Goal: Information Seeking & Learning: Understand process/instructions

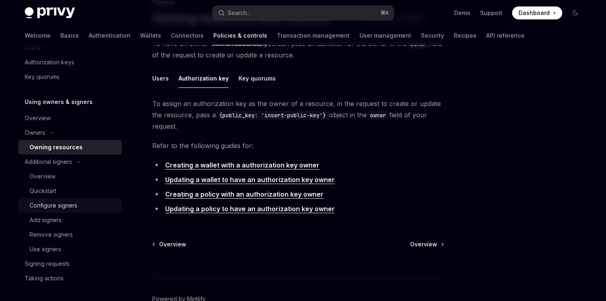
scroll to position [203, 0]
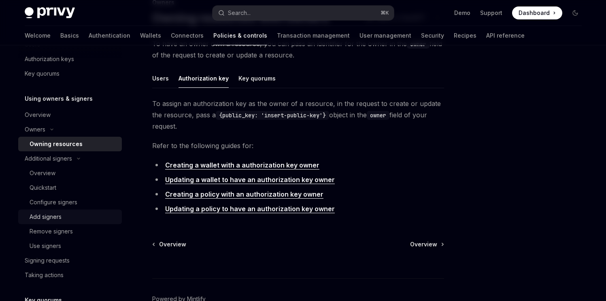
click at [65, 215] on div "Add signers" at bounding box center [74, 217] width 88 height 10
type textarea "*"
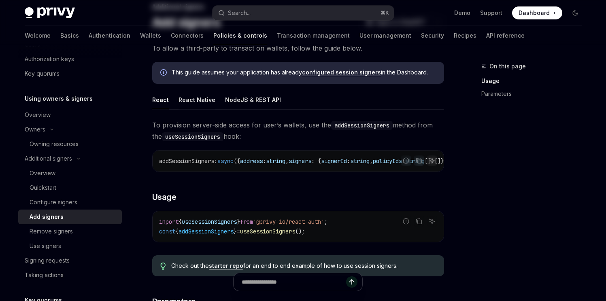
scroll to position [60, 0]
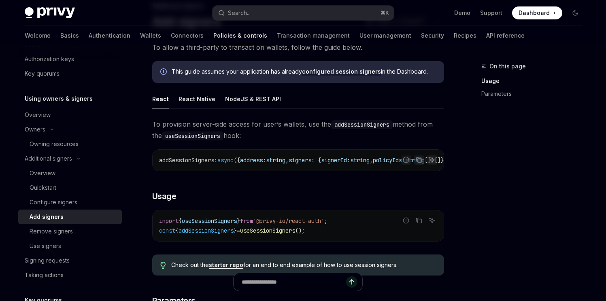
click at [199, 162] on span "addSessionSigners" at bounding box center [186, 160] width 55 height 7
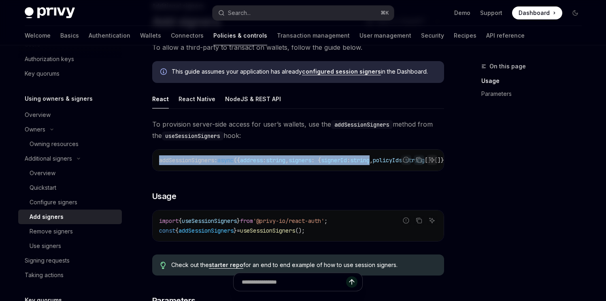
drag, startPoint x: 199, startPoint y: 162, endPoint x: 379, endPoint y: 162, distance: 179.9
click at [379, 162] on span "addSessionSigners : async ({ address : string , signers : { signerId : string ,…" at bounding box center [339, 160] width 360 height 7
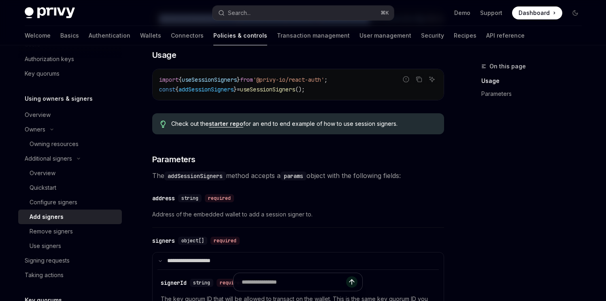
scroll to position [200, 0]
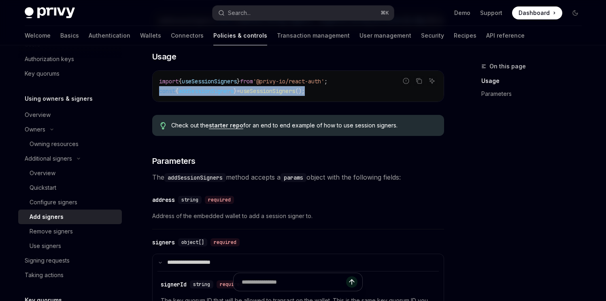
drag, startPoint x: 331, startPoint y: 98, endPoint x: 158, endPoint y: 96, distance: 172.6
click at [158, 96] on div "import { useSessionSigners } from '@privy-io/react-auth' ; const { addSessionSi…" at bounding box center [298, 86] width 291 height 31
copy span "const { addSessionSigners } = useSessionSigners ();"
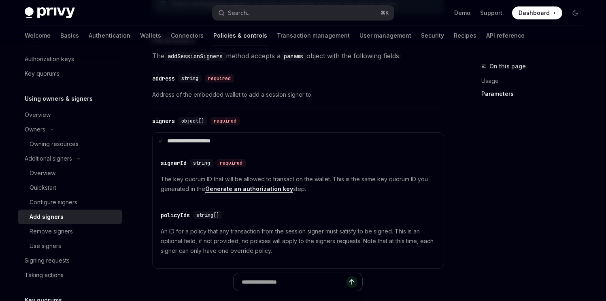
scroll to position [322, 0]
click at [54, 244] on div "Use signers" at bounding box center [46, 246] width 32 height 10
click at [58, 245] on div "Use signers" at bounding box center [46, 246] width 32 height 10
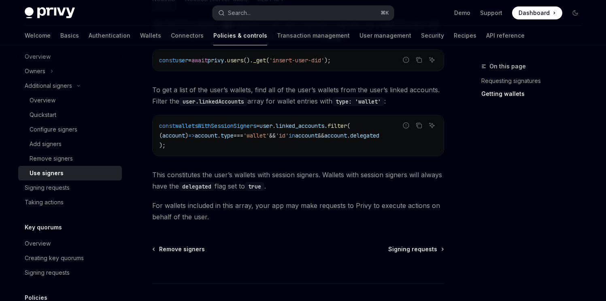
scroll to position [374, 0]
click at [85, 189] on div "Signing requests" at bounding box center [71, 188] width 92 height 10
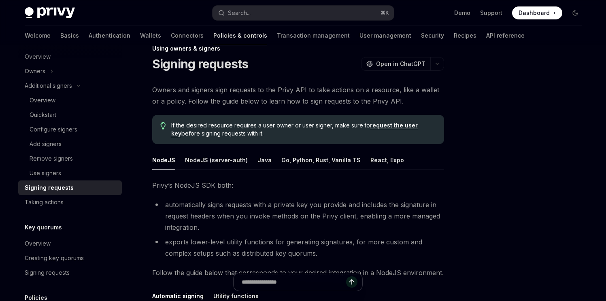
scroll to position [1, 0]
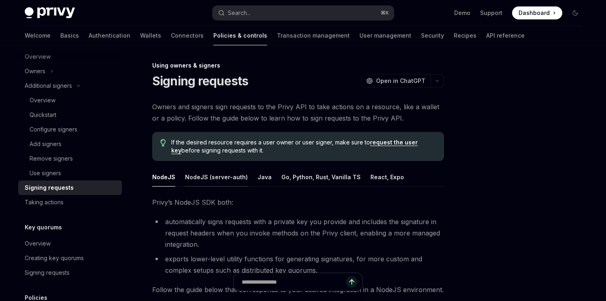
click at [236, 176] on button "NodeJS (server-auth)" at bounding box center [216, 177] width 63 height 19
type textarea "*"
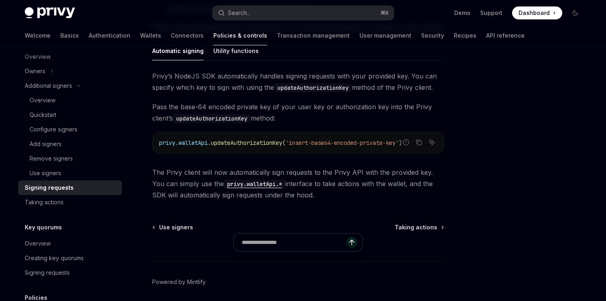
scroll to position [264, 0]
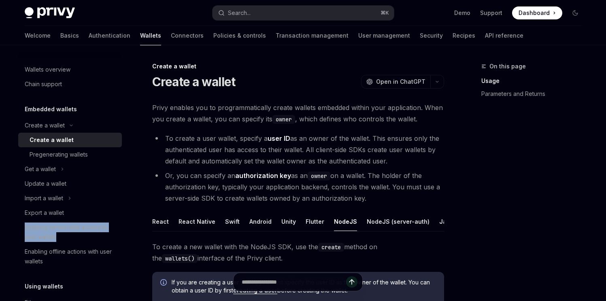
scroll to position [17, 0]
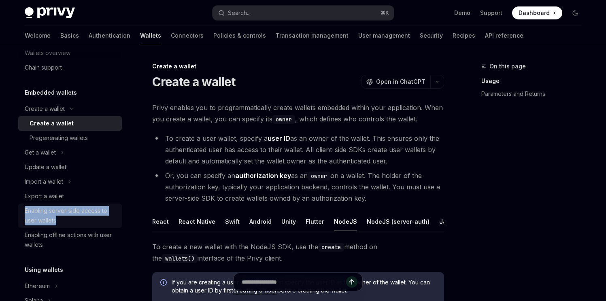
click at [59, 213] on div "Enabling server-side access to user wallets" at bounding box center [71, 215] width 92 height 19
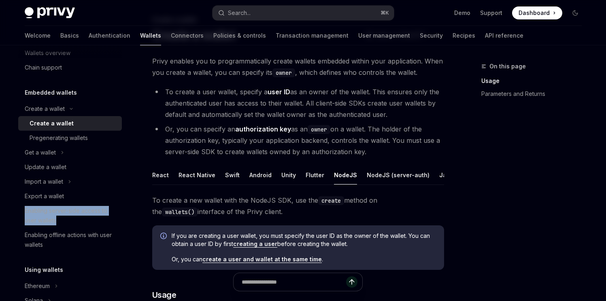
scroll to position [130, 0]
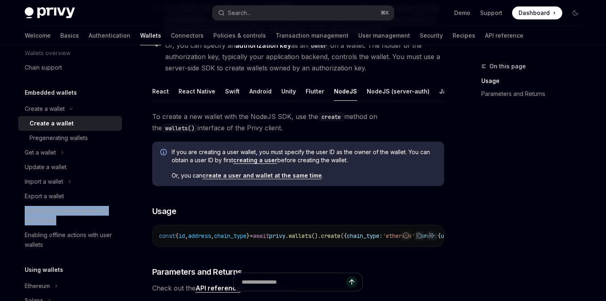
type textarea "*"
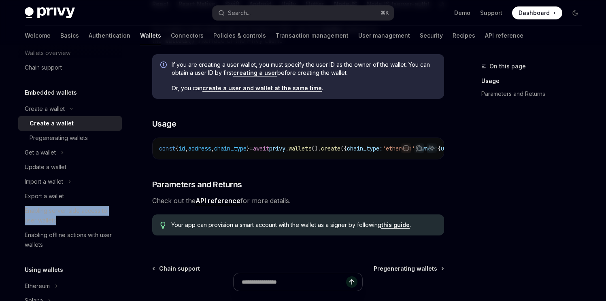
scroll to position [218, 0]
click at [49, 215] on div "Enabling server-side access to user wallets" at bounding box center [71, 215] width 92 height 19
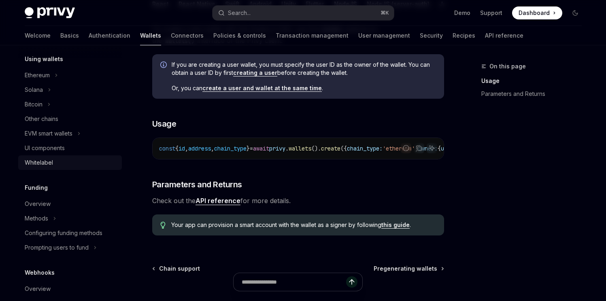
scroll to position [252, 0]
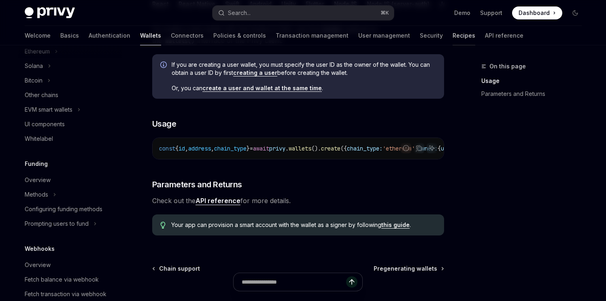
click at [453, 34] on link "Recipes" at bounding box center [464, 35] width 23 height 19
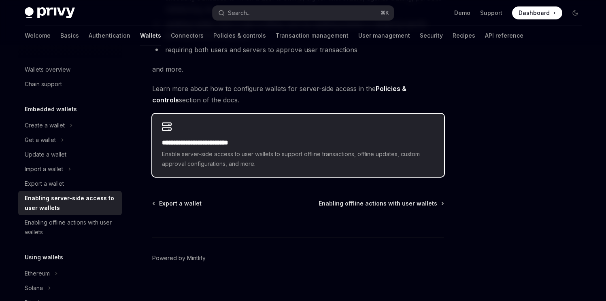
scroll to position [192, 0]
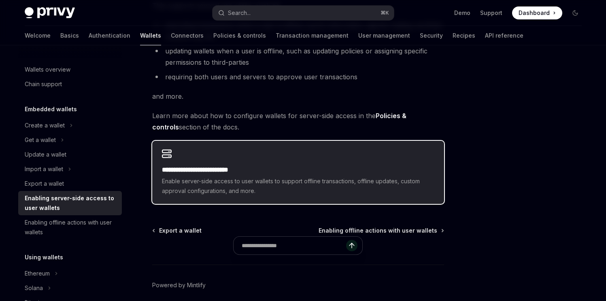
scroll to position [160, 0]
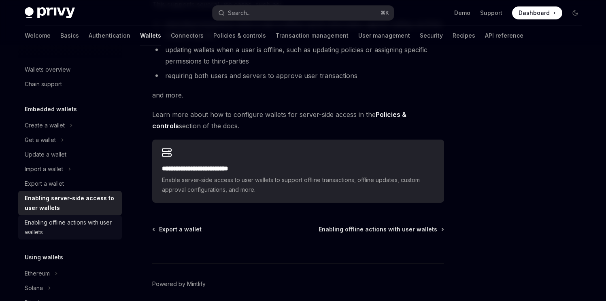
click at [68, 219] on div "Enabling offline actions with user wallets" at bounding box center [71, 227] width 92 height 19
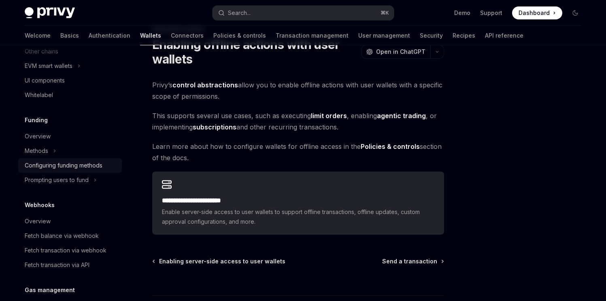
scroll to position [264, 0]
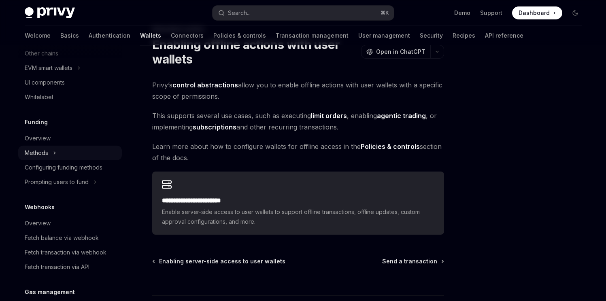
click at [50, 154] on button "Methods" at bounding box center [70, 153] width 104 height 15
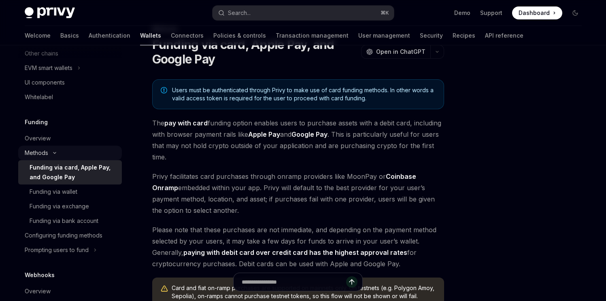
click at [55, 152] on icon "Toggle Methods section" at bounding box center [55, 153] width 10 height 3
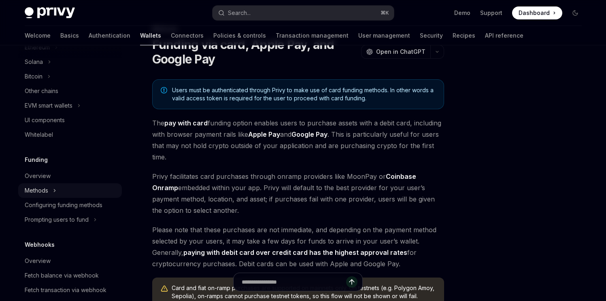
scroll to position [214, 0]
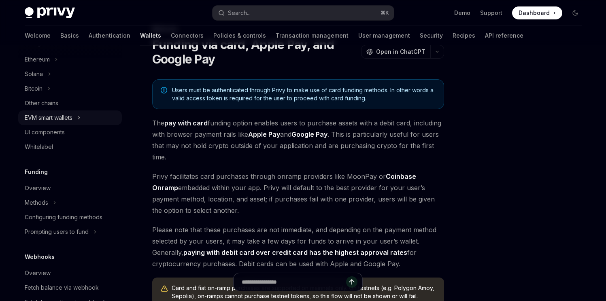
click at [71, 118] on div "EVM smart wallets" at bounding box center [49, 118] width 48 height 10
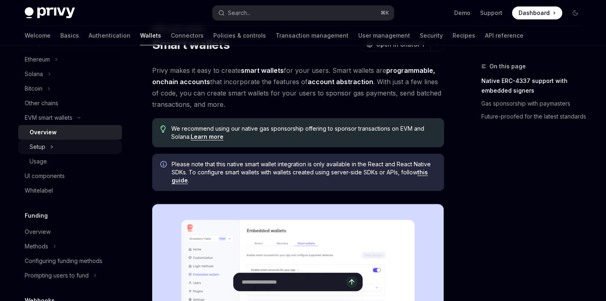
click at [52, 147] on icon "Toggle Setup section" at bounding box center [51, 147] width 3 height 10
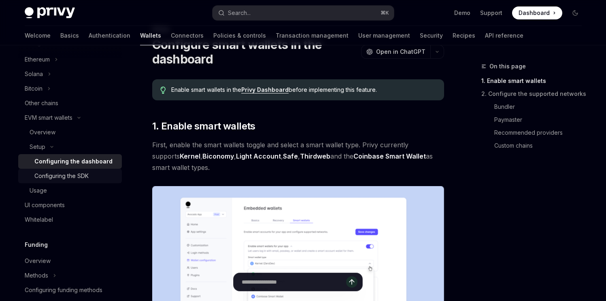
click at [53, 174] on div "Configuring the SDK" at bounding box center [61, 176] width 54 height 10
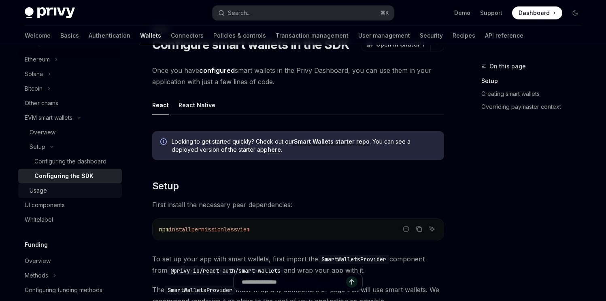
click at [45, 188] on div "Usage" at bounding box center [38, 191] width 17 height 10
type textarea "*"
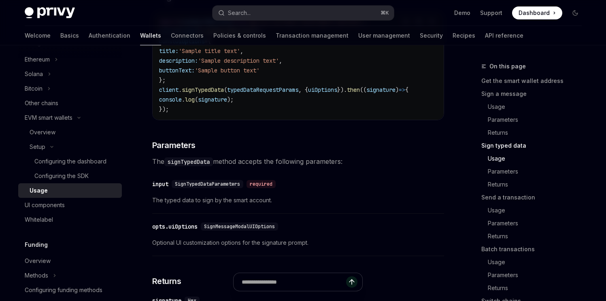
scroll to position [998, 0]
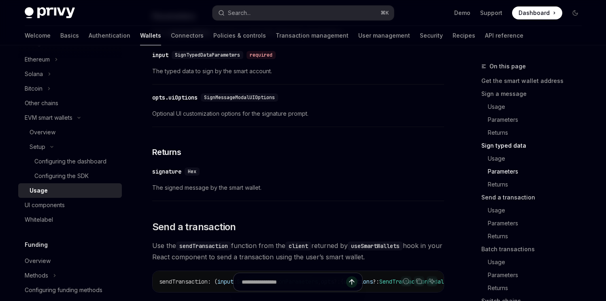
click at [494, 198] on link "Send a transaction" at bounding box center [535, 197] width 107 height 13
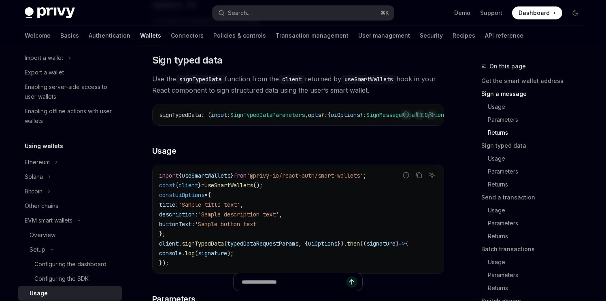
scroll to position [114, 0]
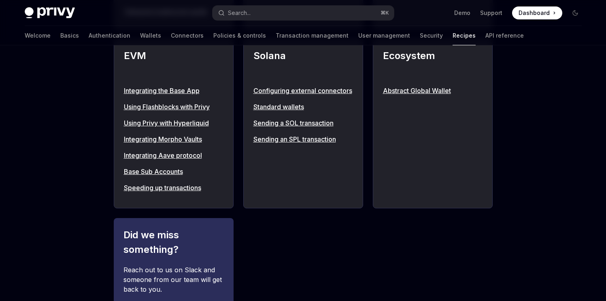
scroll to position [1026, 0]
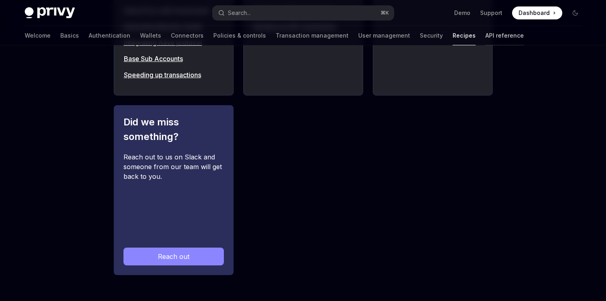
click at [486, 37] on link "API reference" at bounding box center [505, 35] width 38 height 19
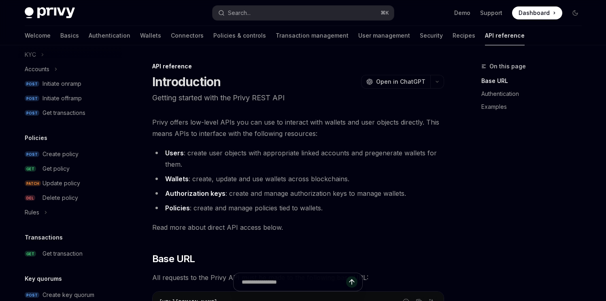
scroll to position [421, 0]
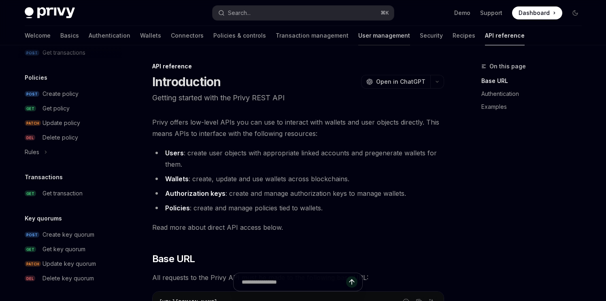
click at [359, 41] on link "User management" at bounding box center [385, 35] width 52 height 19
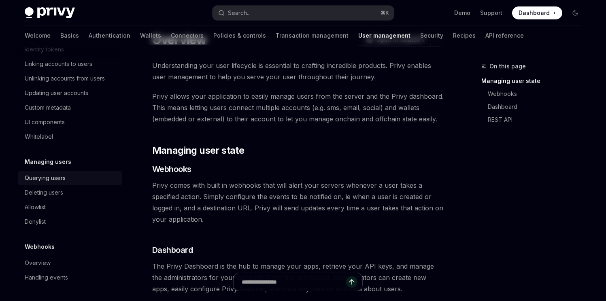
scroll to position [47, 0]
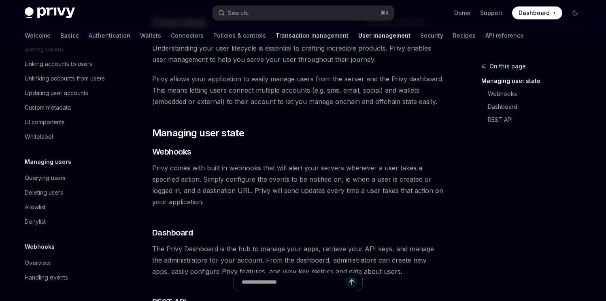
click at [276, 38] on link "Transaction management" at bounding box center [312, 35] width 73 height 19
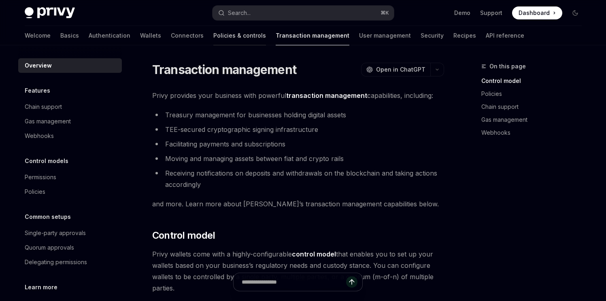
click at [214, 37] on link "Policies & controls" at bounding box center [240, 35] width 53 height 19
click at [140, 37] on link "Wallets" at bounding box center [150, 35] width 21 height 19
click at [171, 34] on link "Connectors" at bounding box center [187, 35] width 33 height 19
click at [171, 35] on link "Connectors" at bounding box center [187, 35] width 33 height 19
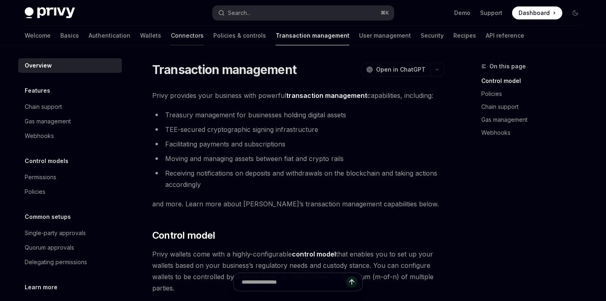
click at [171, 35] on link "Connectors" at bounding box center [187, 35] width 33 height 19
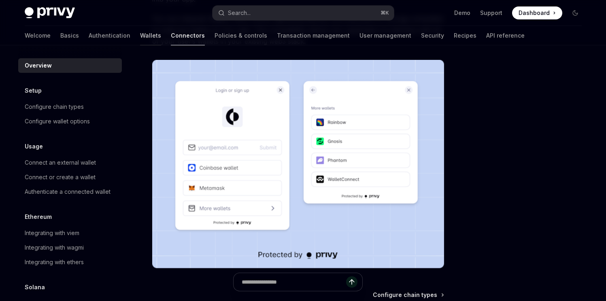
click at [140, 36] on link "Wallets" at bounding box center [150, 35] width 21 height 19
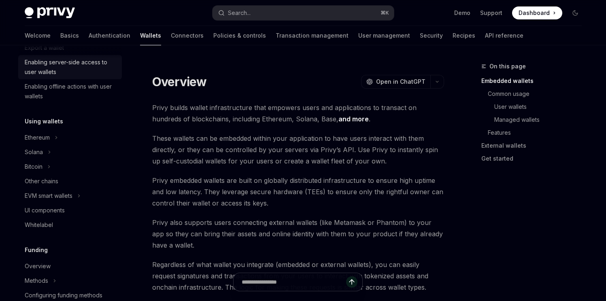
scroll to position [274, 0]
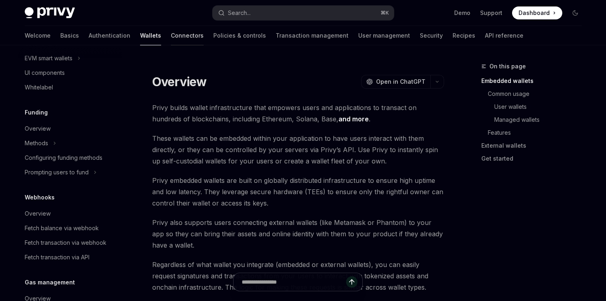
click at [171, 41] on link "Connectors" at bounding box center [187, 35] width 33 height 19
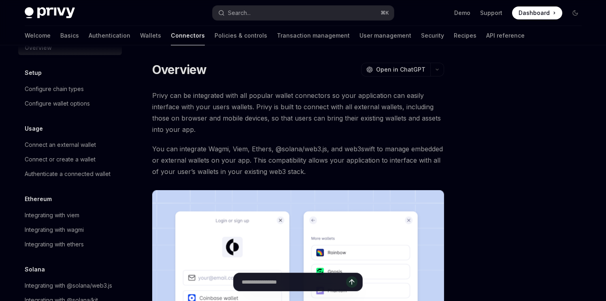
scroll to position [50, 0]
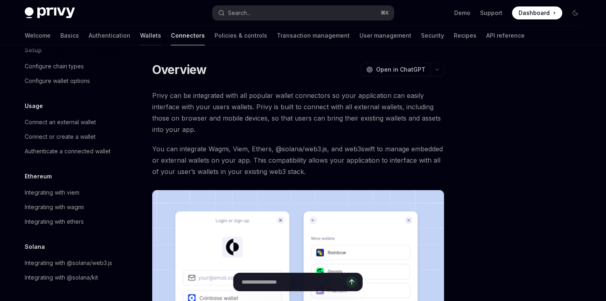
click at [140, 37] on link "Wallets" at bounding box center [150, 35] width 21 height 19
type textarea "*"
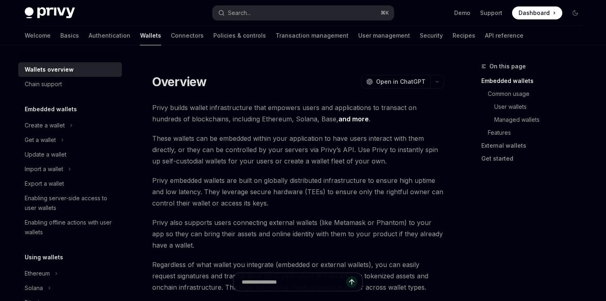
click at [280, 1] on div "Privy Docs home page Search... ⌘ K Demo Support Dashboard Dashboard Search..." at bounding box center [303, 13] width 557 height 26
click at [278, 13] on button "Search... ⌘ K" at bounding box center [303, 13] width 181 height 15
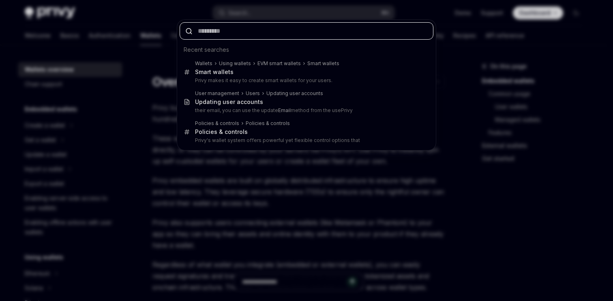
type input "*"
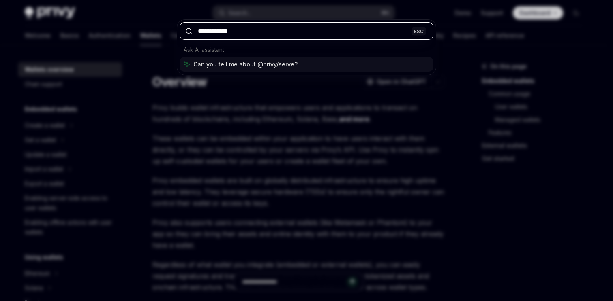
type input "**********"
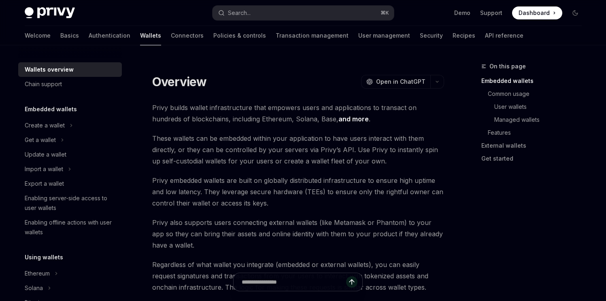
type textarea "*"
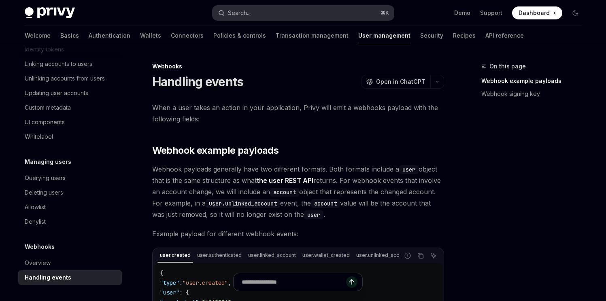
click at [325, 17] on button "Search... ⌘ K" at bounding box center [303, 13] width 181 height 15
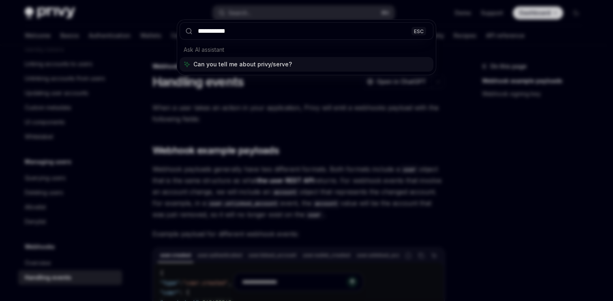
type input "**********"
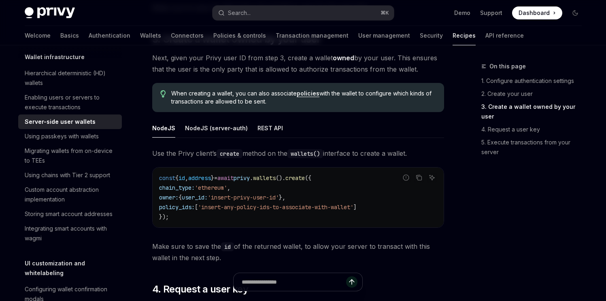
scroll to position [982, 0]
click at [209, 131] on button "NodeJS (server-auth)" at bounding box center [216, 128] width 63 height 19
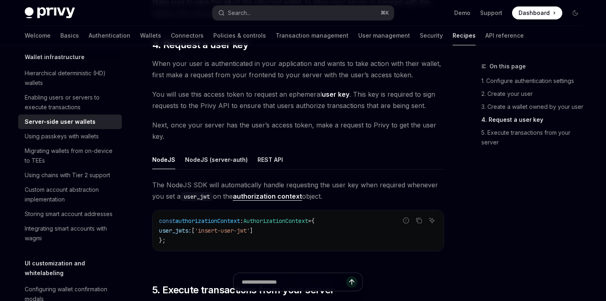
scroll to position [1228, 0]
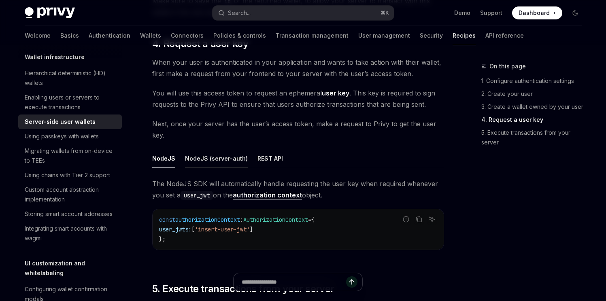
click at [224, 164] on button "NodeJS (server-auth)" at bounding box center [216, 158] width 63 height 19
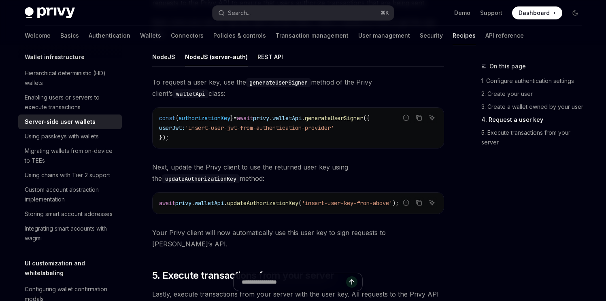
scroll to position [1331, 0]
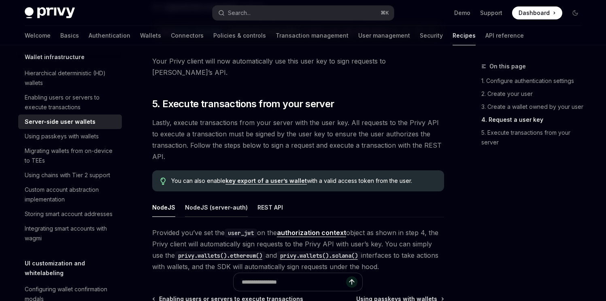
click at [215, 198] on button "NodeJS (server-auth)" at bounding box center [216, 207] width 63 height 19
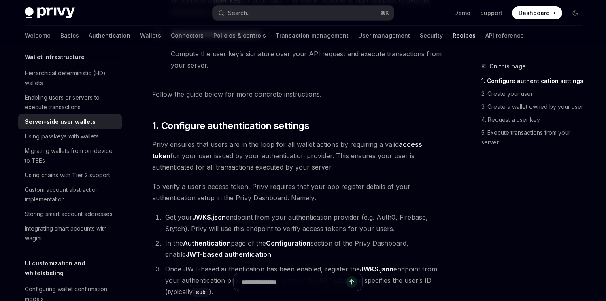
scroll to position [417, 0]
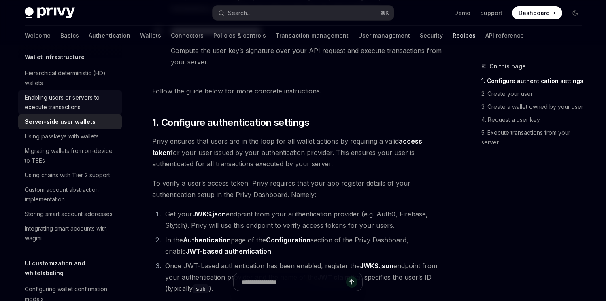
click at [73, 112] on div "Enabling users or servers to execute transactions" at bounding box center [71, 102] width 92 height 19
type textarea "*"
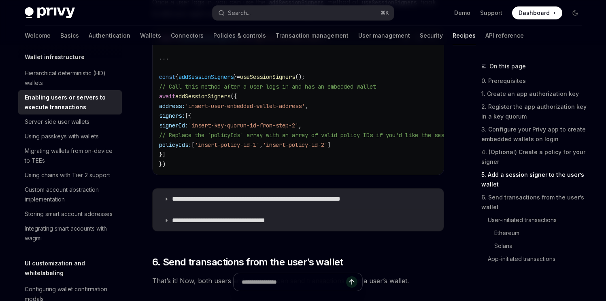
scroll to position [1464, 0]
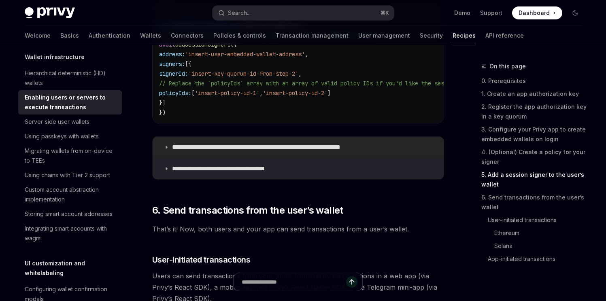
click at [249, 152] on p "**********" at bounding box center [276, 147] width 208 height 8
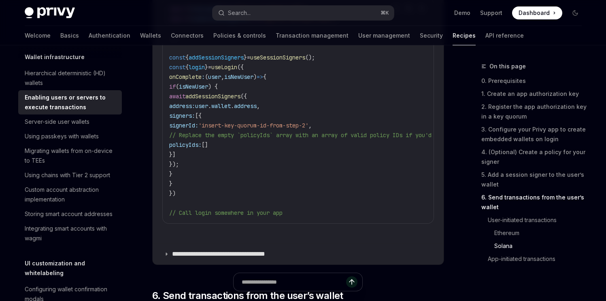
scroll to position [1789, 0]
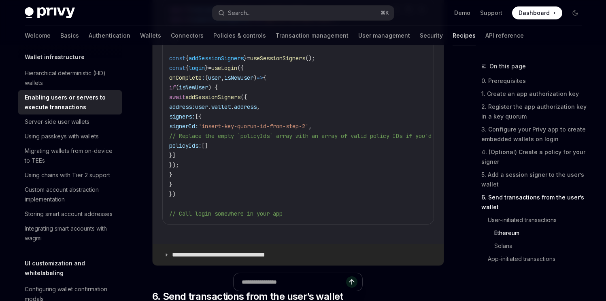
click at [251, 259] on p "**********" at bounding box center [228, 255] width 113 height 8
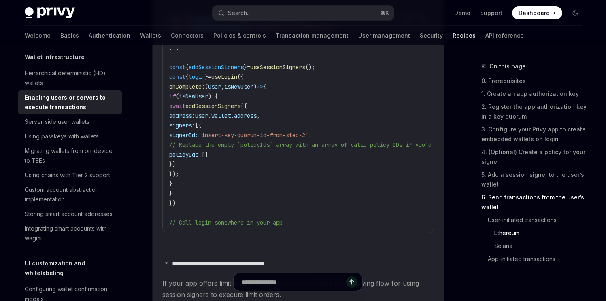
scroll to position [1779, 0]
drag, startPoint x: 228, startPoint y: 105, endPoint x: 220, endPoint y: 104, distance: 8.6
click at [208, 101] on span "isNewUser" at bounding box center [193, 97] width 29 height 7
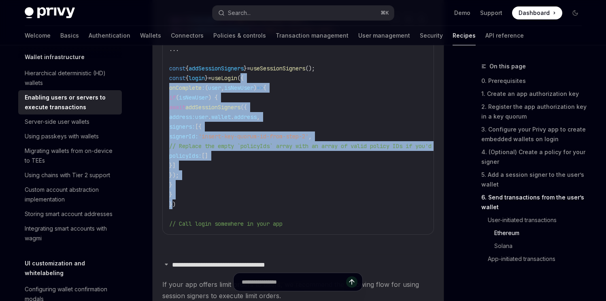
drag, startPoint x: 255, startPoint y: 85, endPoint x: 172, endPoint y: 209, distance: 149.3
click at [172, 209] on code "import { useLogin } from '@privy-io/react-auth' ; import { useSessionSigners } …" at bounding box center [472, 122] width 606 height 214
copy code "{ onComplete : ( user , isNewUser ) => { if ( isNewUser ) { await addSessionSig…"
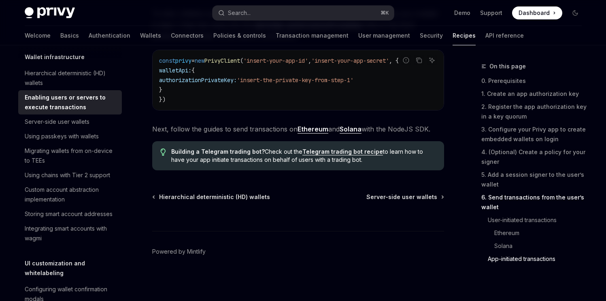
scroll to position [2817, 0]
drag, startPoint x: 179, startPoint y: 91, endPoint x: 186, endPoint y: 102, distance: 12.6
click at [184, 101] on code "const privy = new PrivyClient ( 'insert-your-app-id' , 'insert-your-app-secret'…" at bounding box center [298, 80] width 278 height 49
copy code "walletApi: { authorizationPrivateKey: 'insert-the-private-key-from-step-1' }"
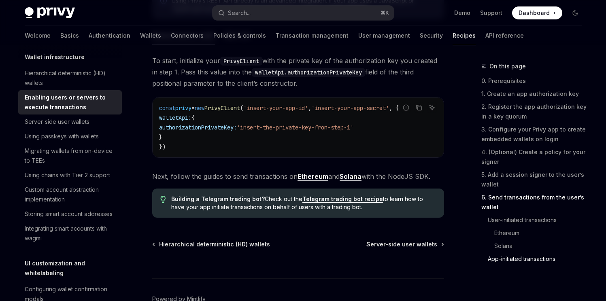
scroll to position [2769, 0]
click at [314, 181] on link "Ethereum" at bounding box center [313, 177] width 31 height 9
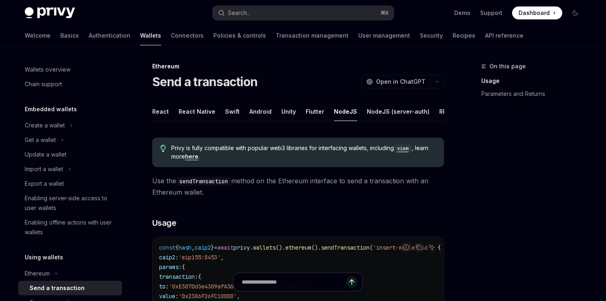
scroll to position [102, 0]
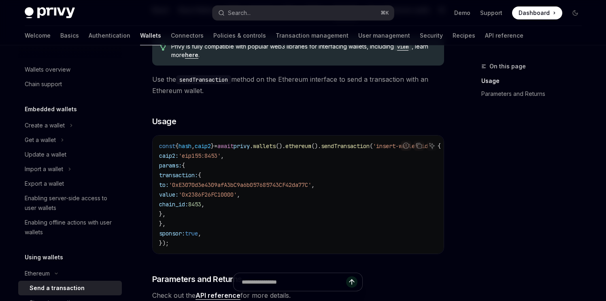
click at [265, 196] on code "const { hash , caip2 } = await privy . wallets (). ethereum (). sendTransaction…" at bounding box center [309, 194] width 301 height 107
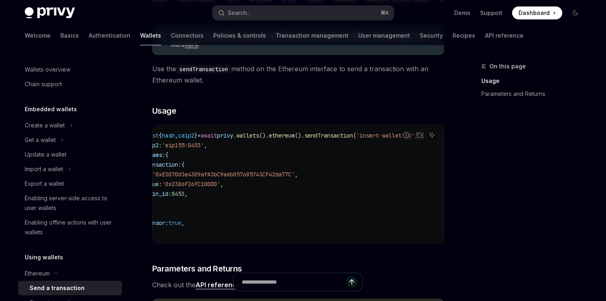
scroll to position [0, 48]
click at [344, 174] on code "const { hash , caip2 } = await privy . wallets (). ethereum (). sendTransaction…" at bounding box center [293, 184] width 301 height 107
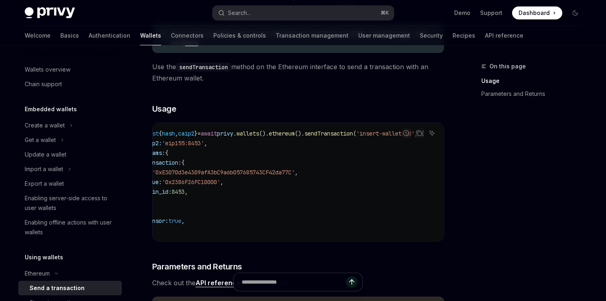
scroll to position [122, 0]
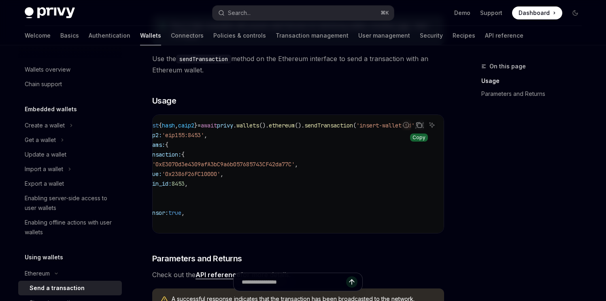
click at [418, 128] on icon "Copy the contents from the code block" at bounding box center [420, 126] width 4 height 4
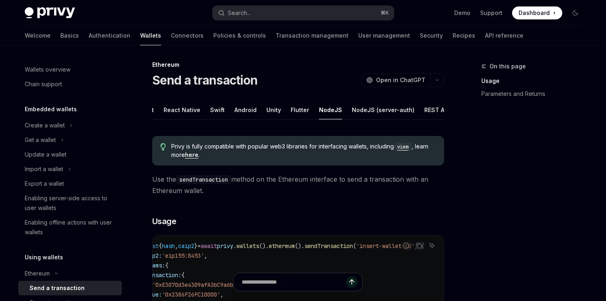
scroll to position [0, 25]
click at [366, 112] on button "NodeJS (server-auth)" at bounding box center [373, 109] width 63 height 19
type textarea "*"
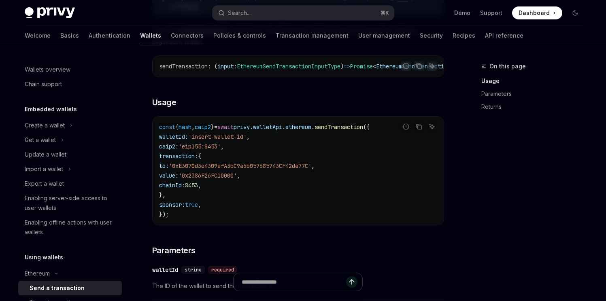
scroll to position [188, 0]
click at [183, 159] on span "transaction:" at bounding box center [178, 155] width 39 height 7
copy span "transaction"
click at [235, 195] on code "const { hash , caip2 } = await privy . walletApi . ethereum . sendTransaction (…" at bounding box center [298, 170] width 278 height 97
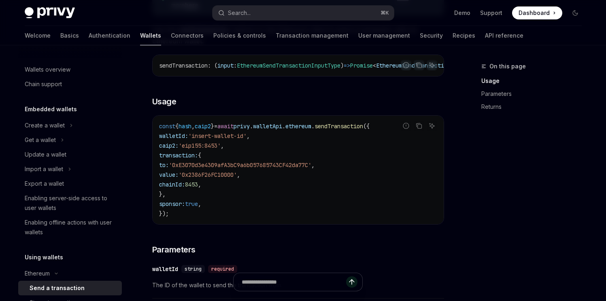
click at [201, 188] on span "chainId: 8453 ," at bounding box center [180, 184] width 42 height 7
click at [198, 188] on span "8453" at bounding box center [191, 184] width 13 height 7
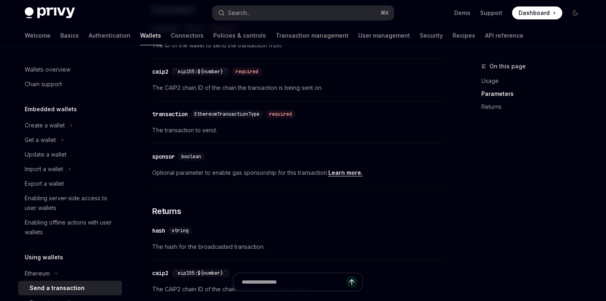
scroll to position [437, 0]
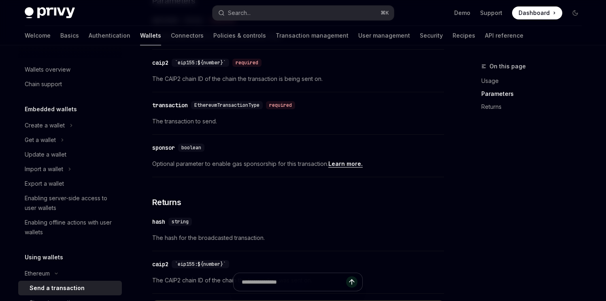
click at [205, 126] on span "The transaction to send." at bounding box center [298, 122] width 292 height 10
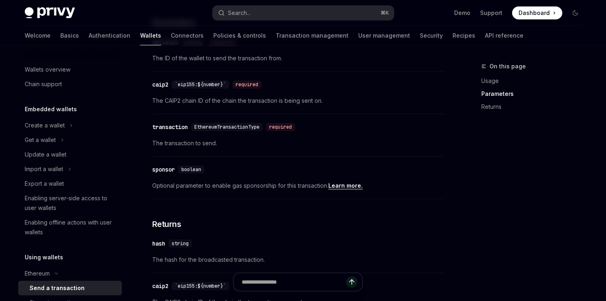
scroll to position [414, 0]
